Goal: Task Accomplishment & Management: Complete application form

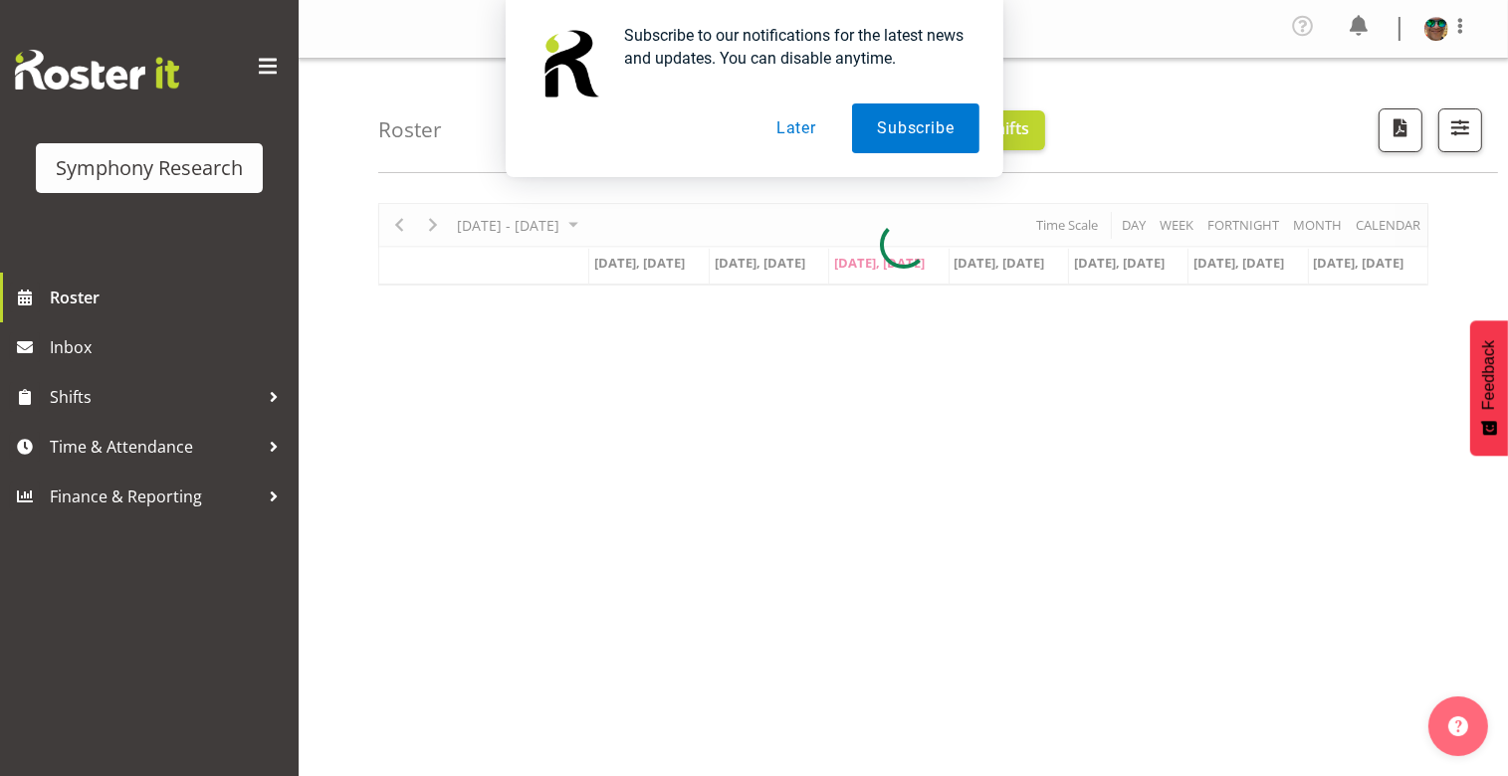
click at [780, 131] on button "Later" at bounding box center [797, 129] width 90 height 50
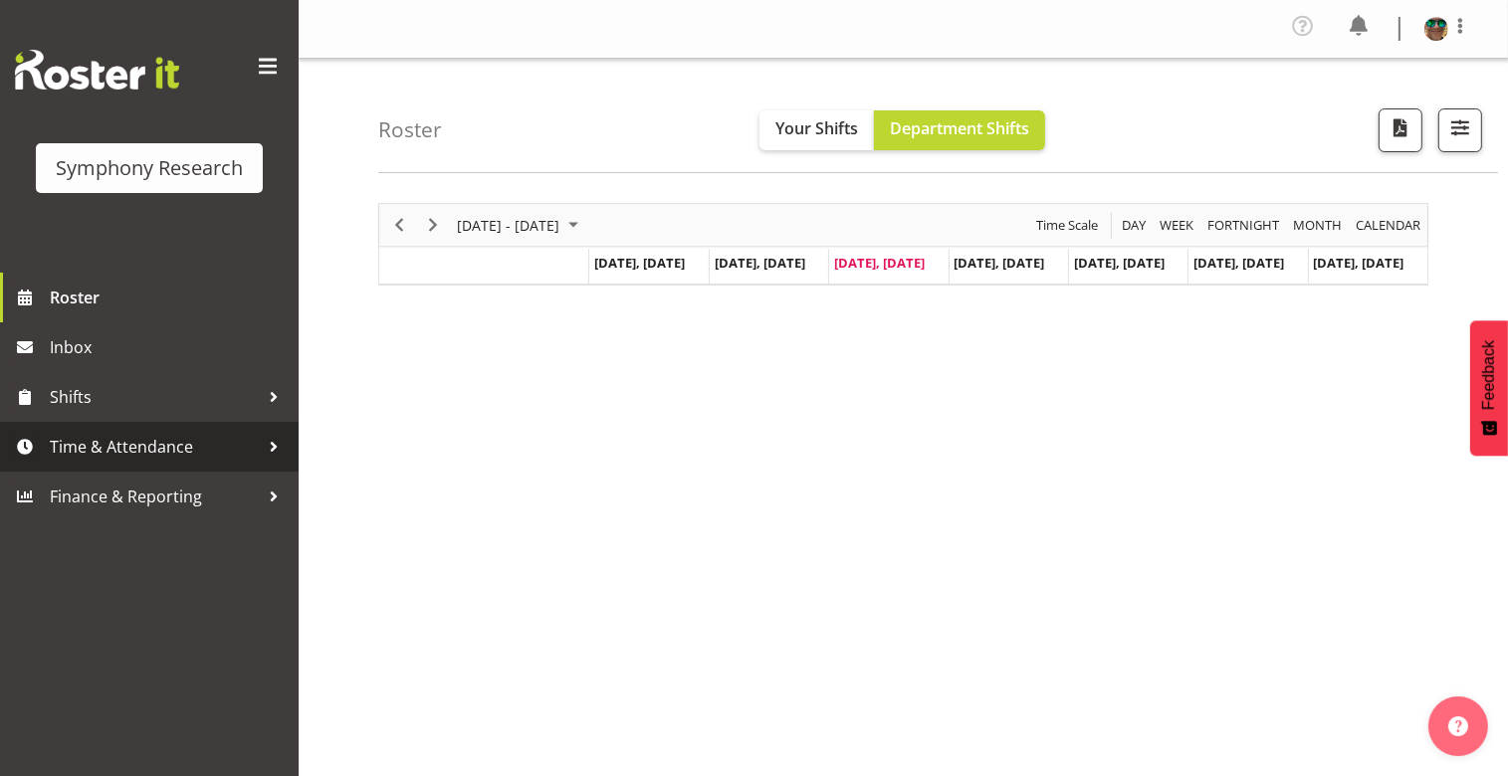
click at [106, 454] on span "Time & Attendance" at bounding box center [154, 447] width 209 height 30
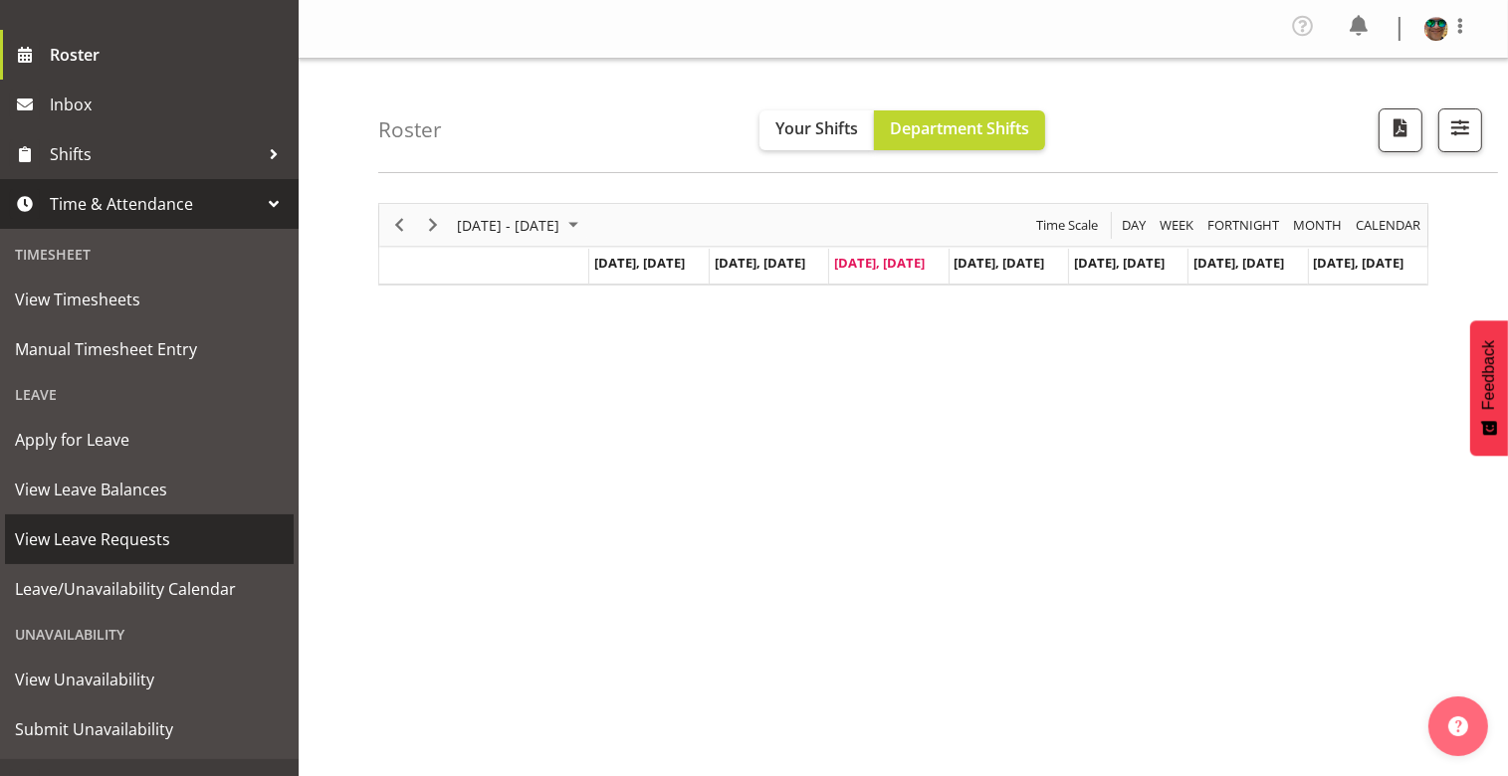
scroll to position [275, 0]
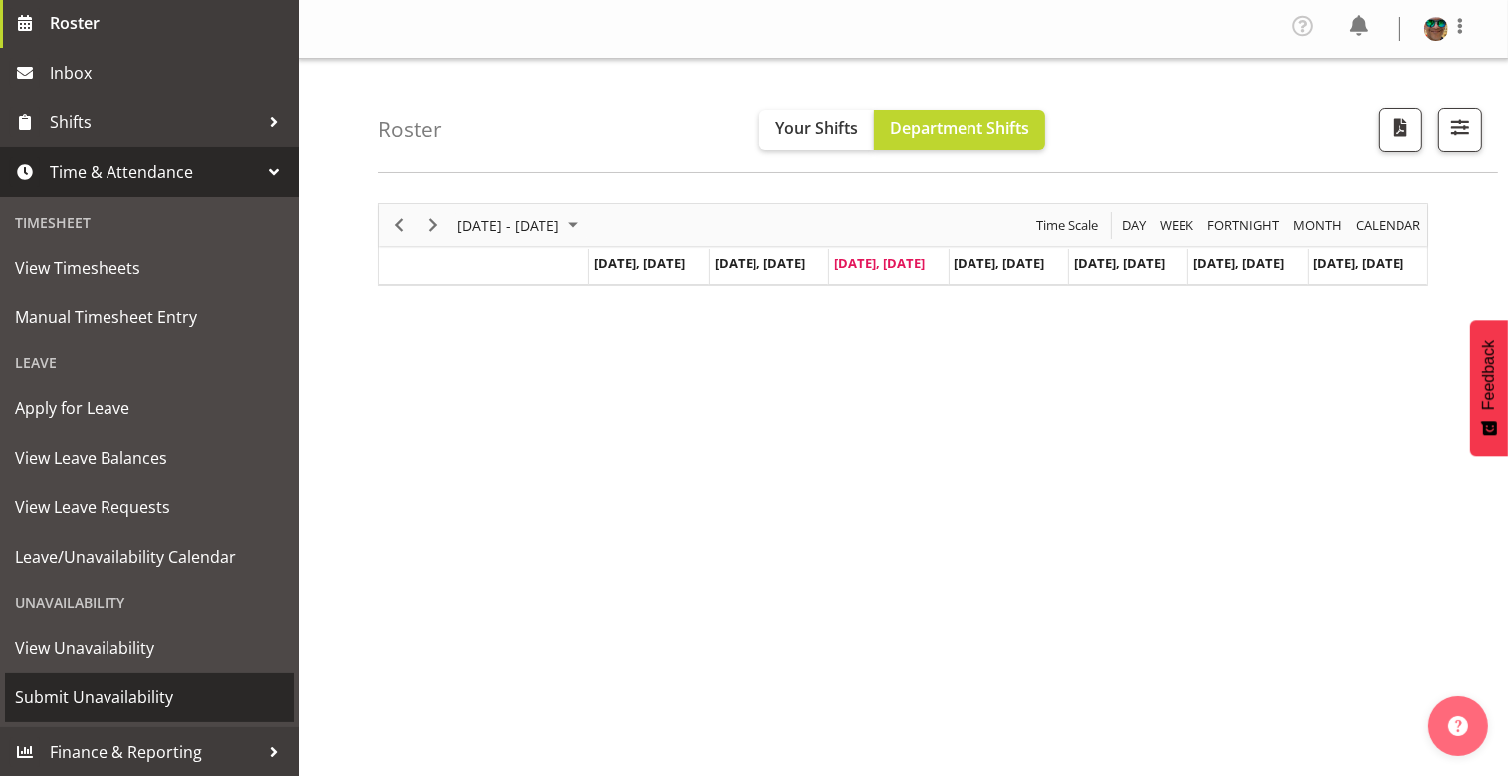
click at [106, 696] on span "Submit Unavailability" at bounding box center [149, 698] width 269 height 30
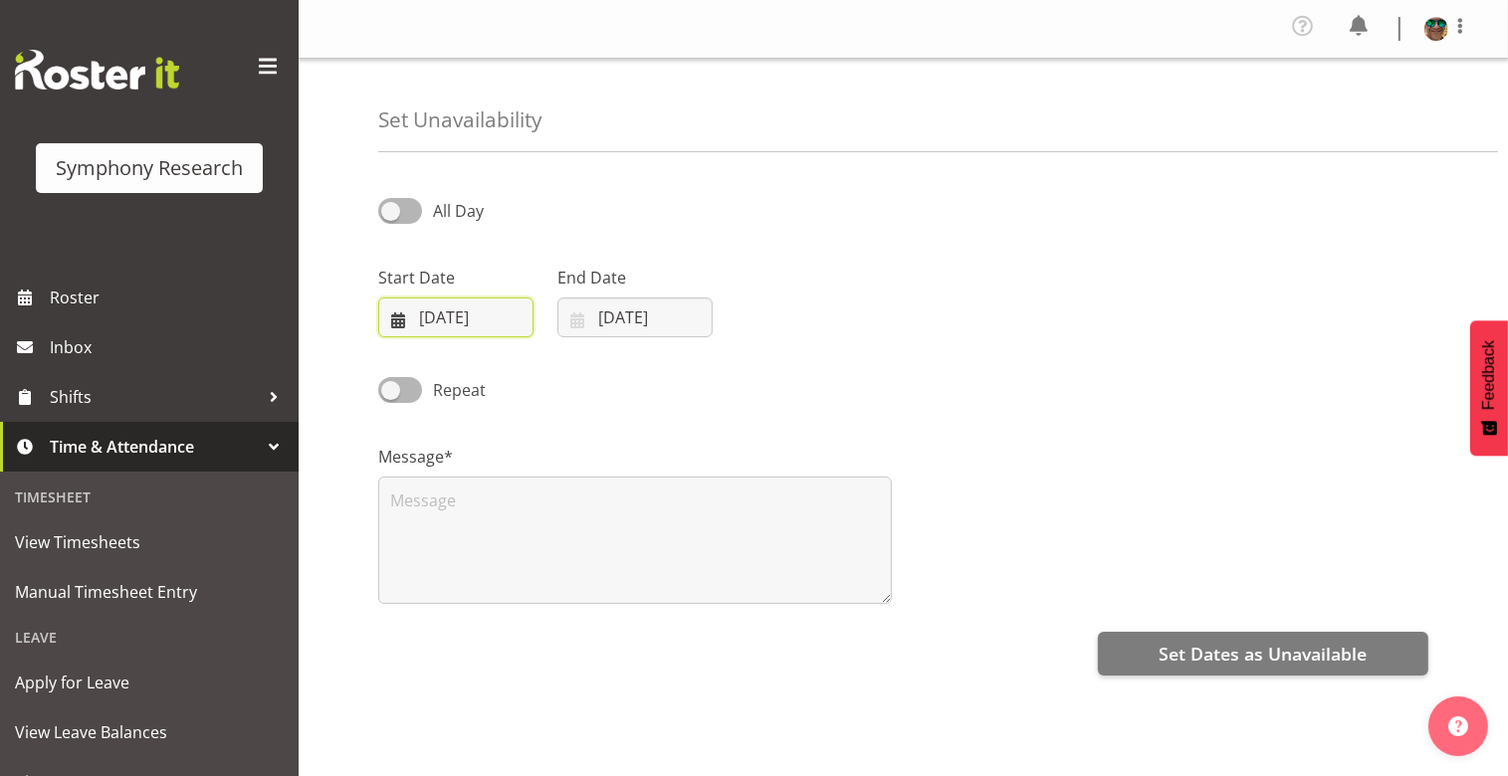
click at [459, 310] on input "27/08/2025" at bounding box center [455, 318] width 155 height 40
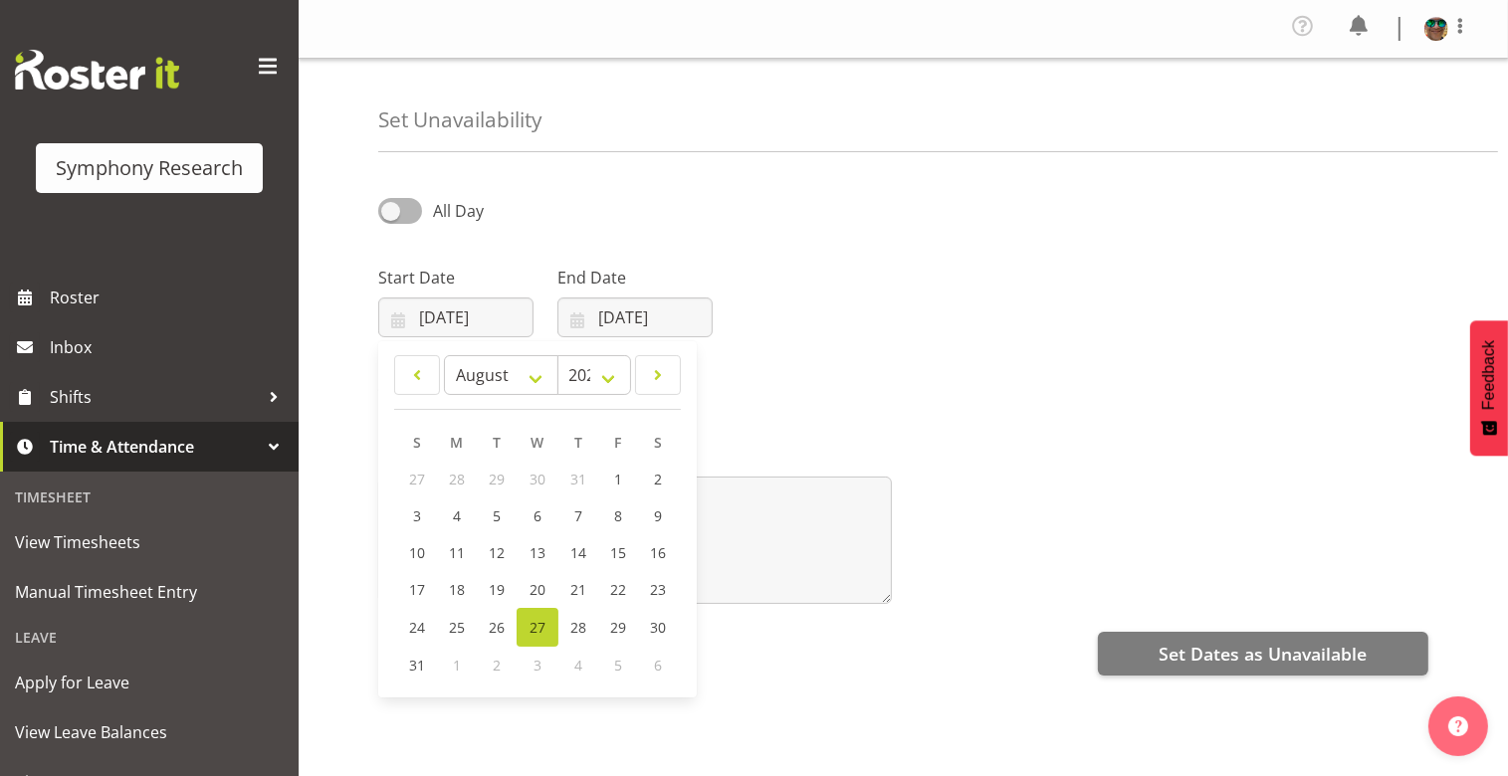
click at [536, 666] on span "3" at bounding box center [538, 665] width 8 height 19
click at [542, 381] on select "January February March April May June July August September October November De…" at bounding box center [501, 375] width 114 height 40
select select "8"
click at [444, 355] on select "January February March April May June July August September October November De…" at bounding box center [501, 375] width 114 height 40
click at [539, 482] on span "3" at bounding box center [538, 479] width 8 height 19
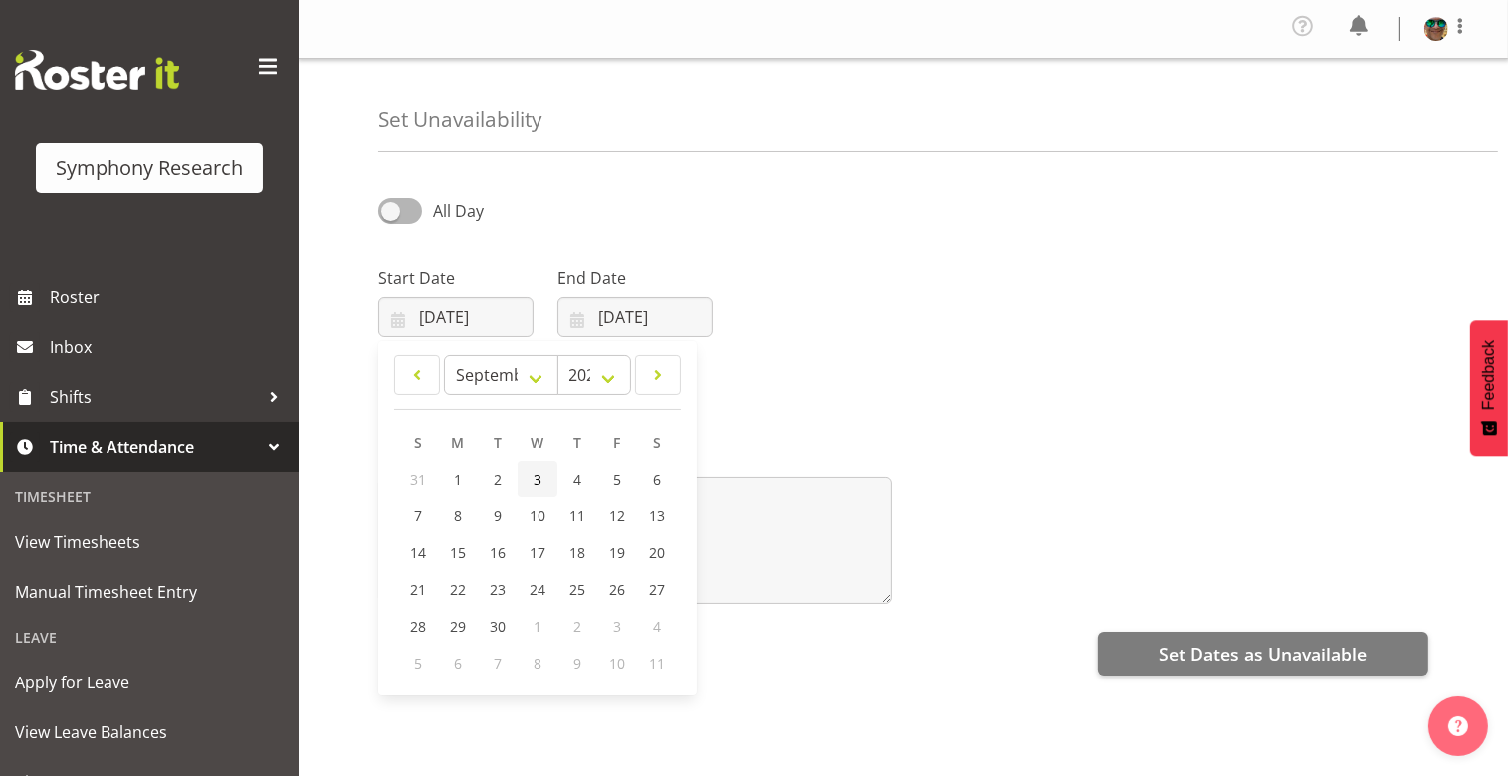
type input "03/09/2025"
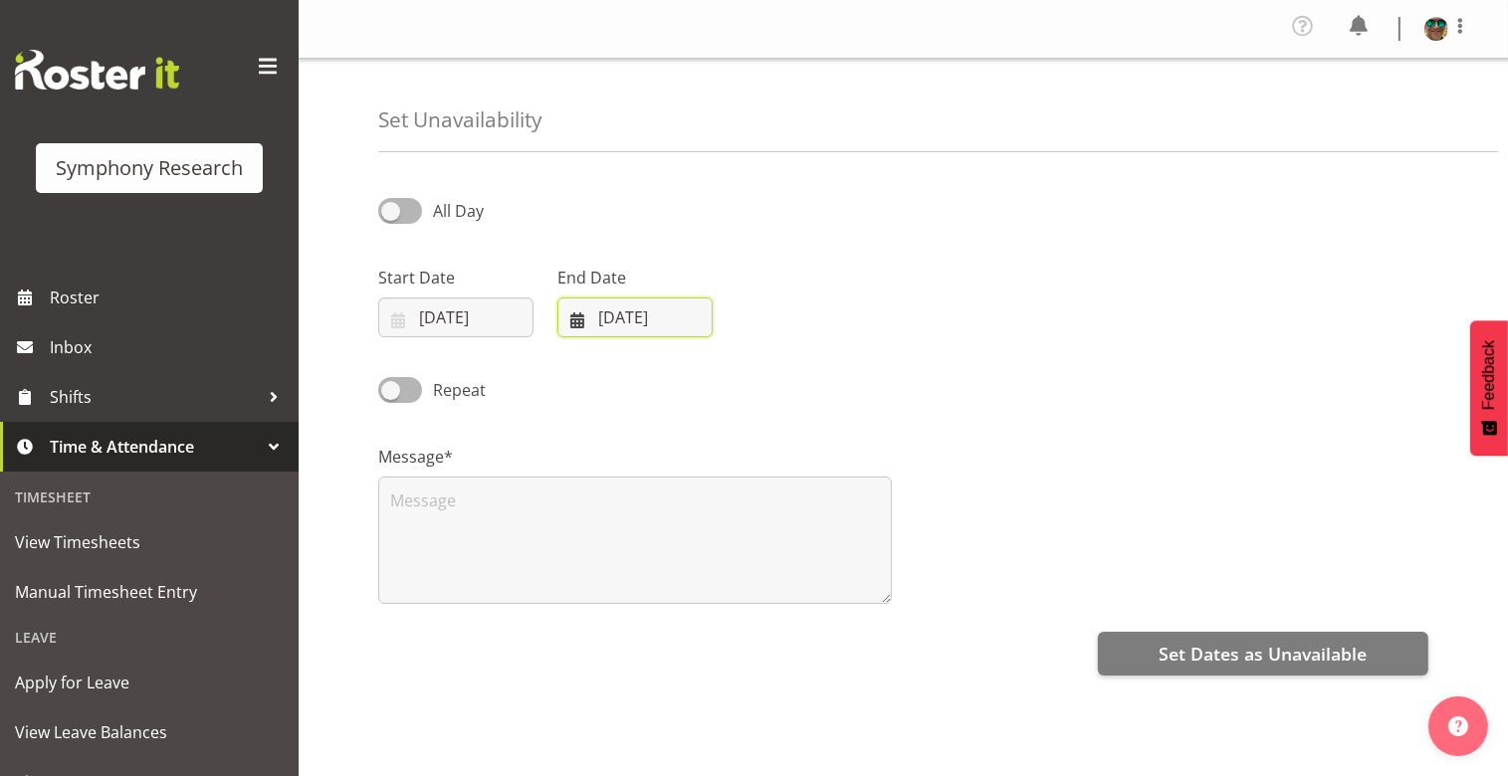
click at [565, 318] on input "27/08/2025" at bounding box center [634, 318] width 155 height 40
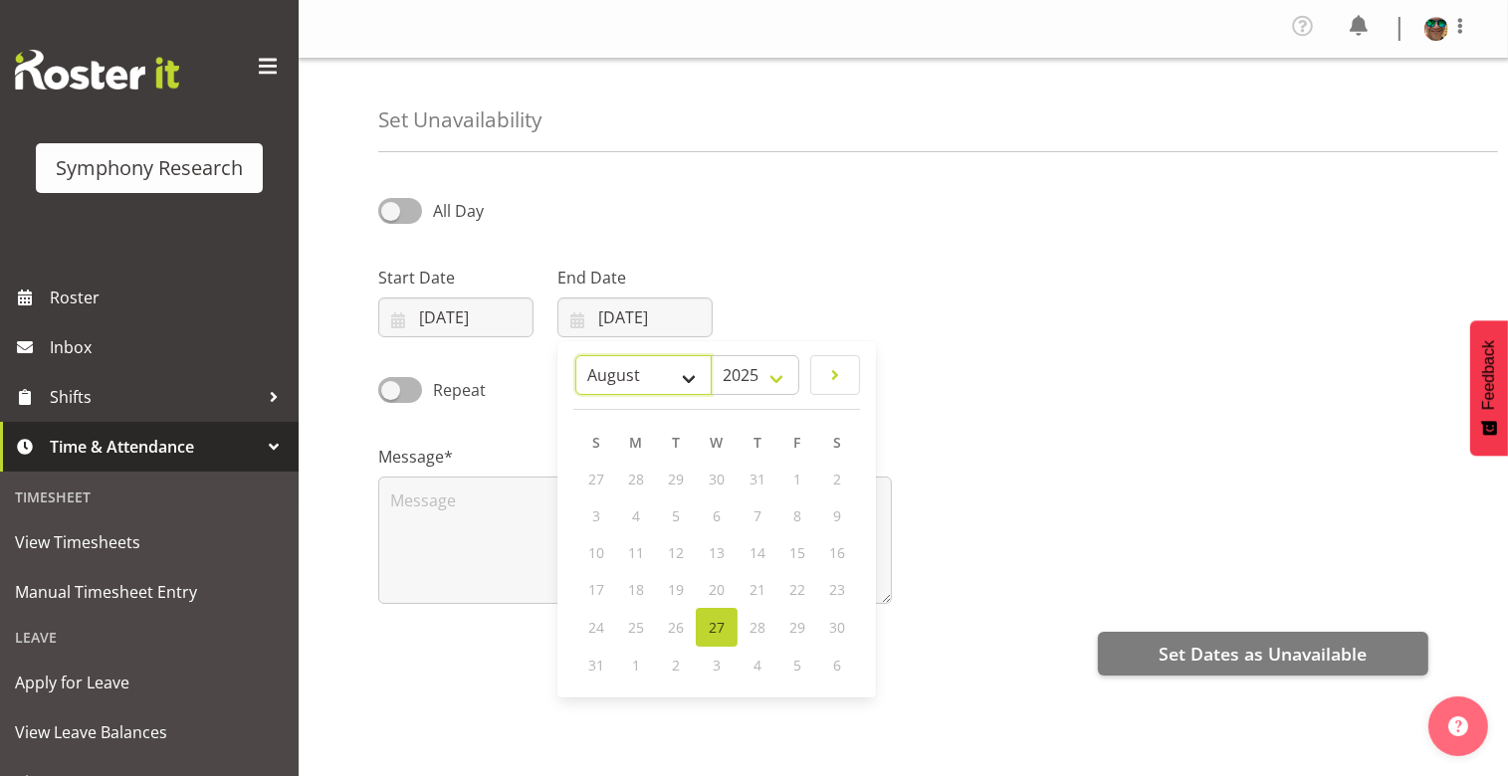
click at [626, 374] on select "January February March April May June July August September October November De…" at bounding box center [643, 375] width 136 height 40
select select "8"
click at [576, 355] on select "January February March April May June July August September October November De…" at bounding box center [643, 375] width 136 height 40
click at [713, 484] on span "3" at bounding box center [717, 479] width 8 height 19
type input "03/09/2025"
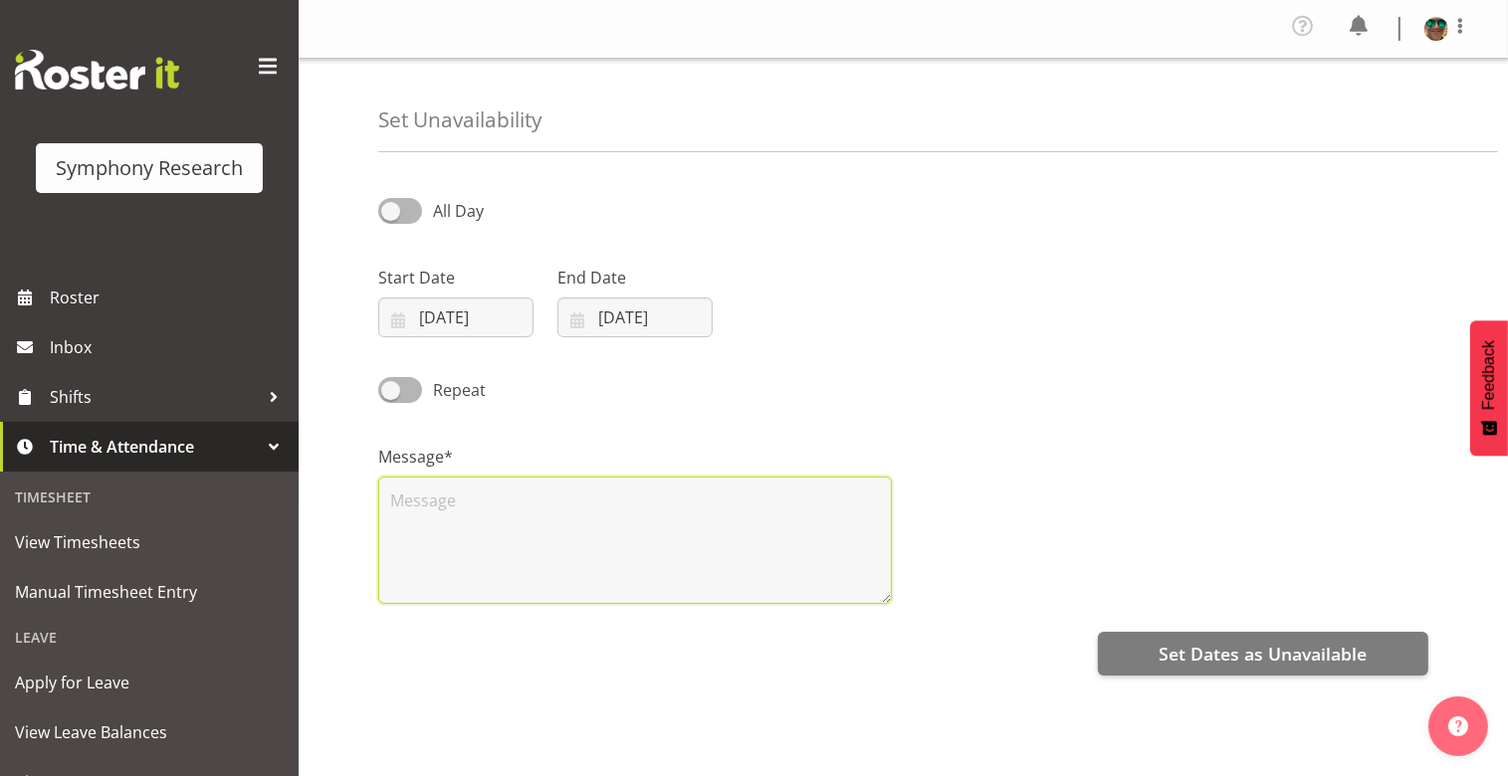
click at [432, 514] on textarea at bounding box center [635, 540] width 514 height 127
type textarea "AL"
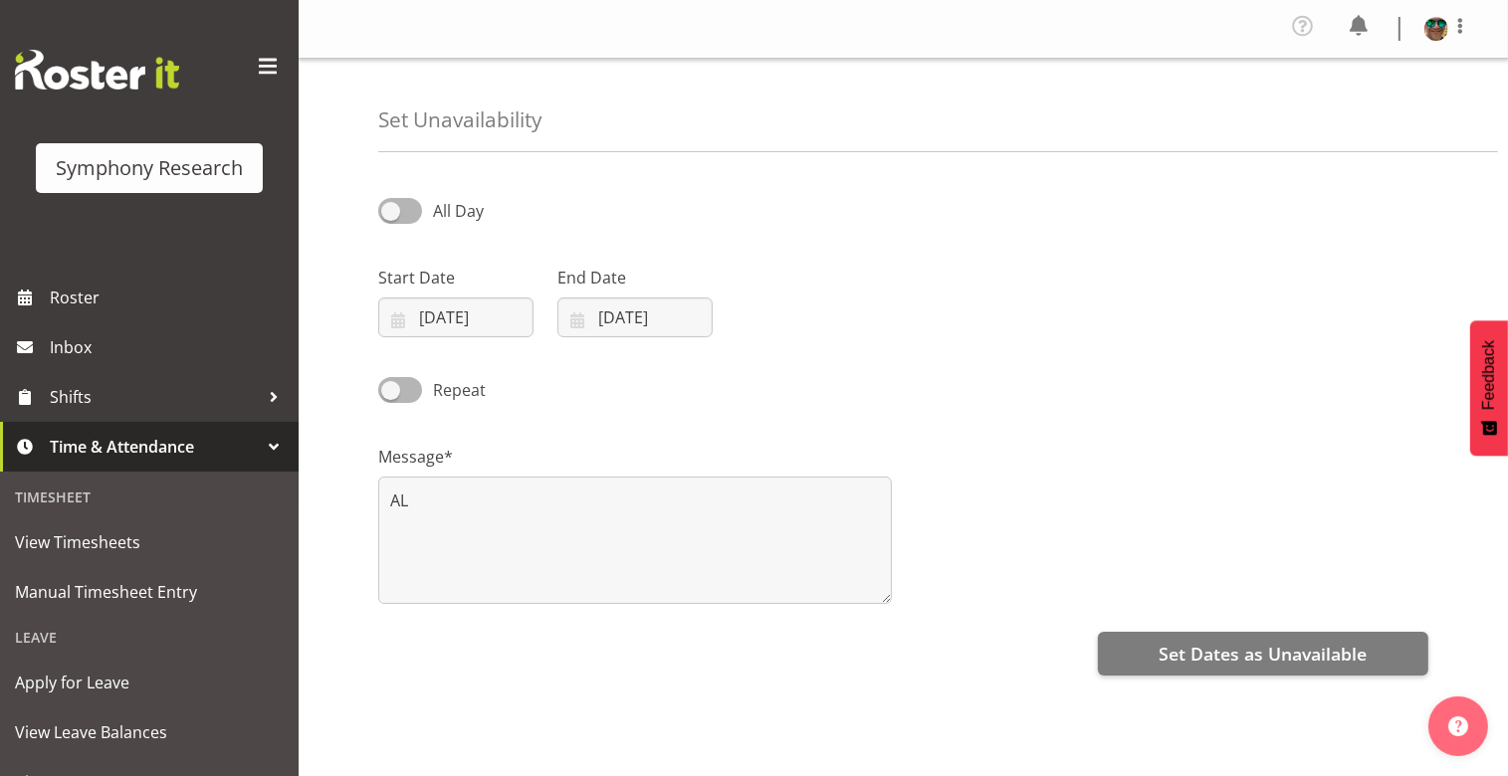
click at [1082, 462] on div "Message* AL" at bounding box center [903, 516] width 1074 height 199
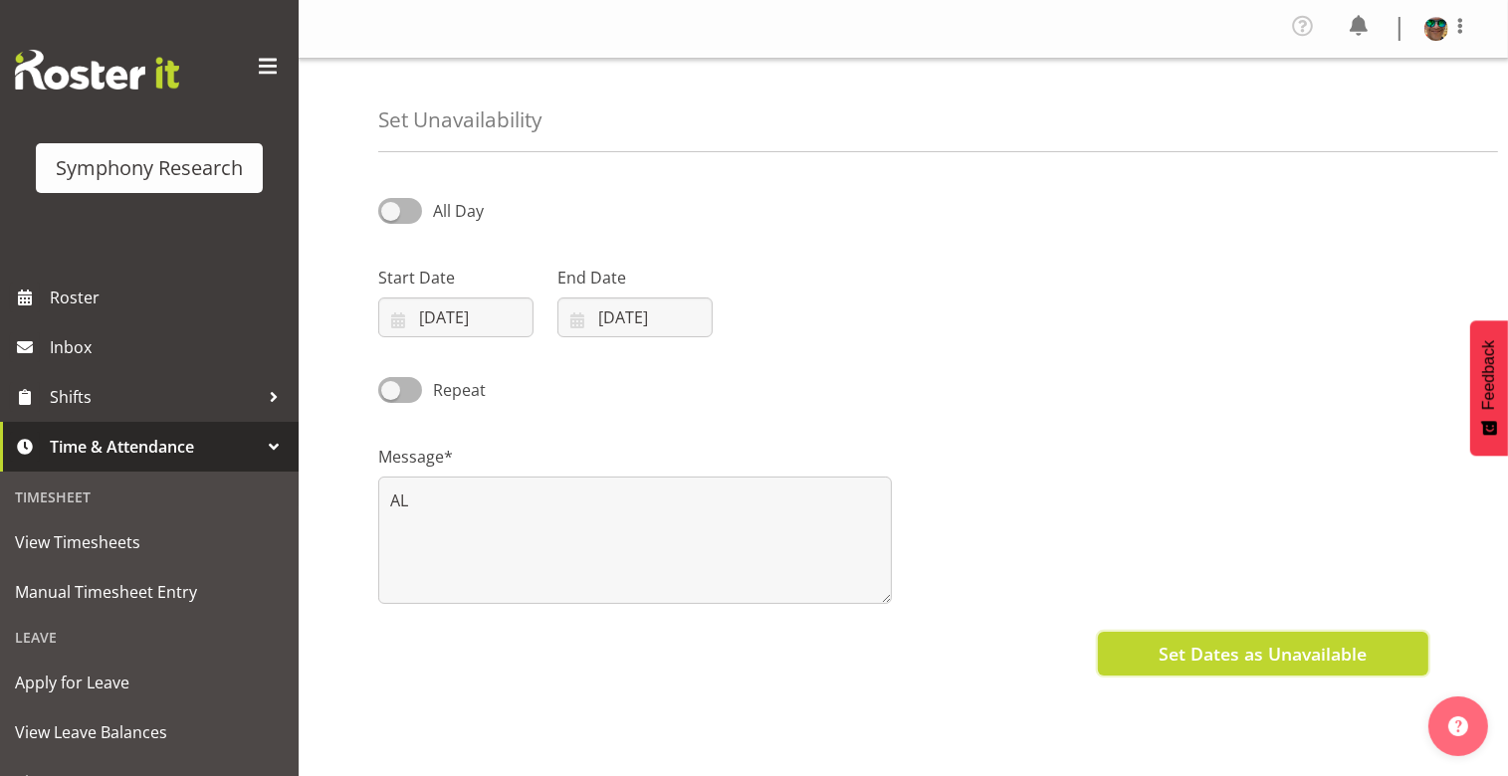
click at [1262, 648] on span "Set Dates as Unavailable" at bounding box center [1263, 654] width 208 height 26
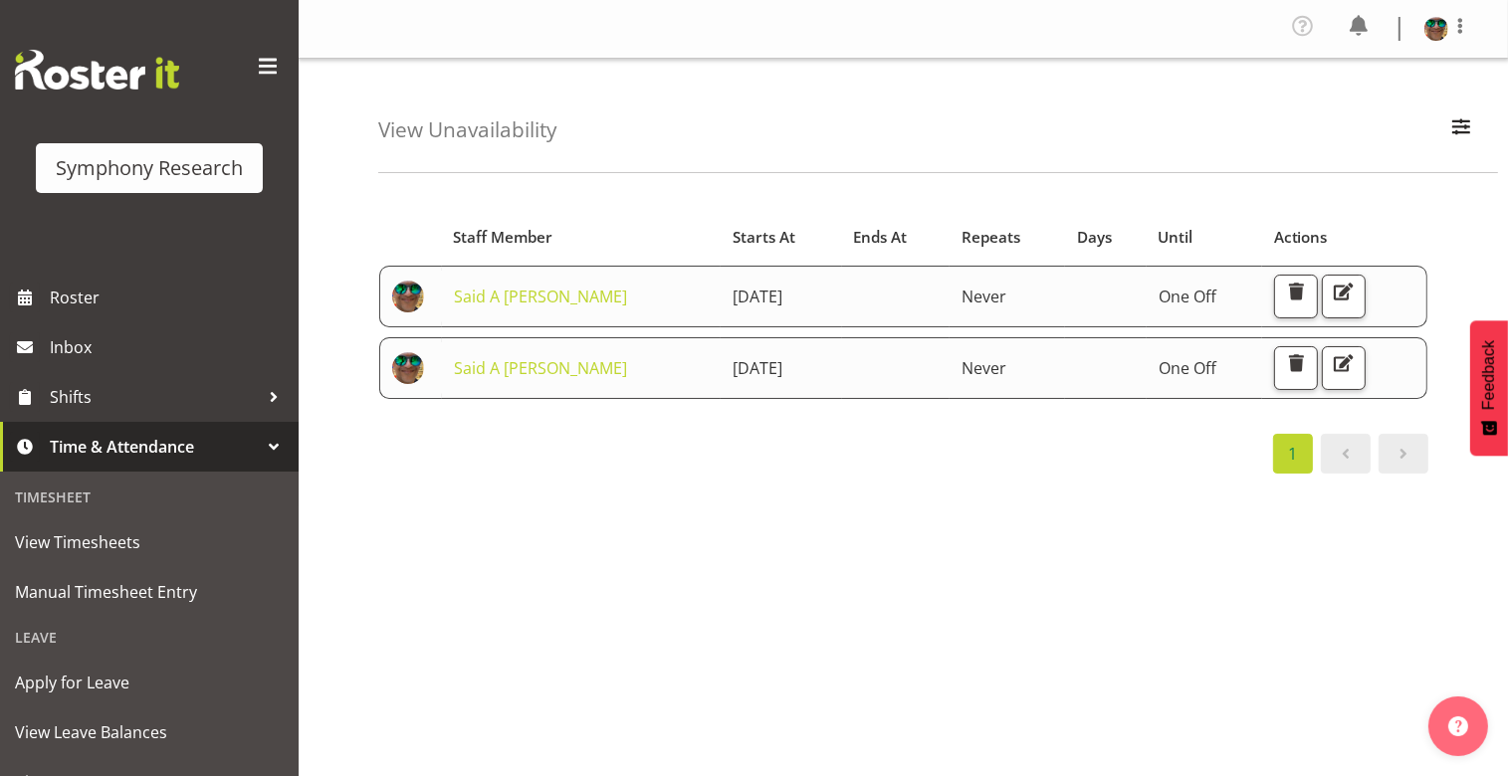
click at [725, 572] on div "Starts At Staff Member Starts At Ends At Repeats Days Until Actions Said A [PER…" at bounding box center [943, 586] width 1130 height 796
click at [1461, 15] on span at bounding box center [1460, 26] width 24 height 24
click at [1334, 122] on link "Log Out" at bounding box center [1376, 110] width 191 height 36
